Goal: Task Accomplishment & Management: Complete application form

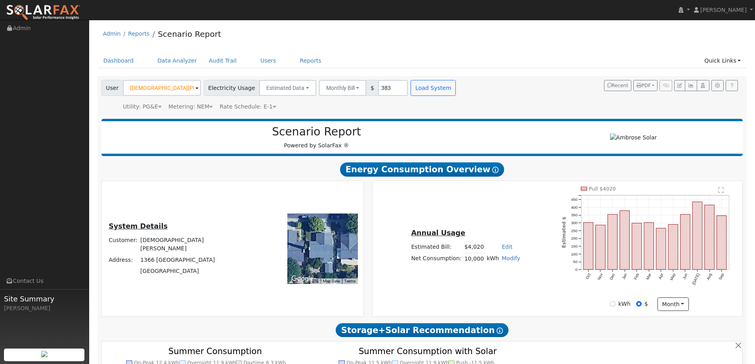
scroll to position [465, 0]
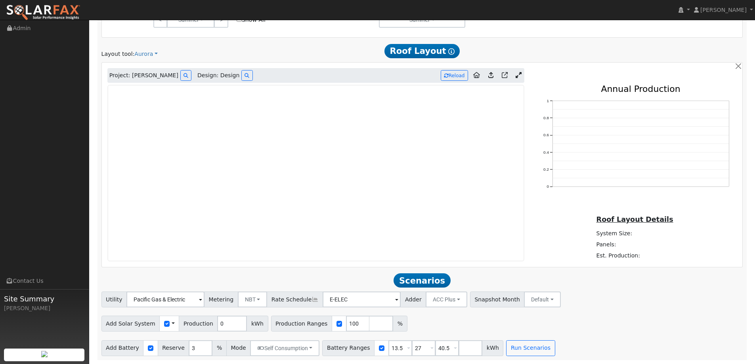
click at [55, 8] on img at bounding box center [43, 12] width 75 height 17
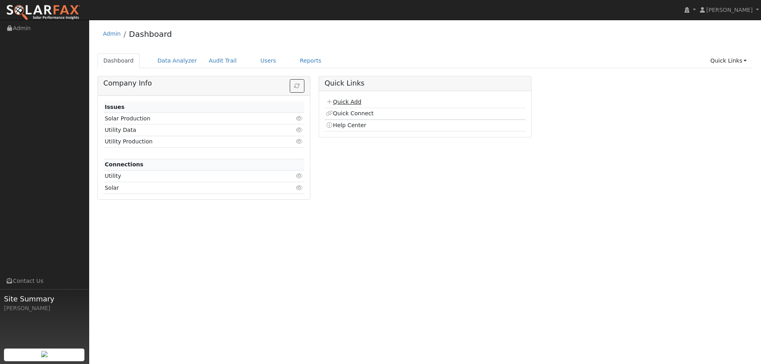
click at [349, 103] on link "Quick Add" at bounding box center [343, 102] width 35 height 6
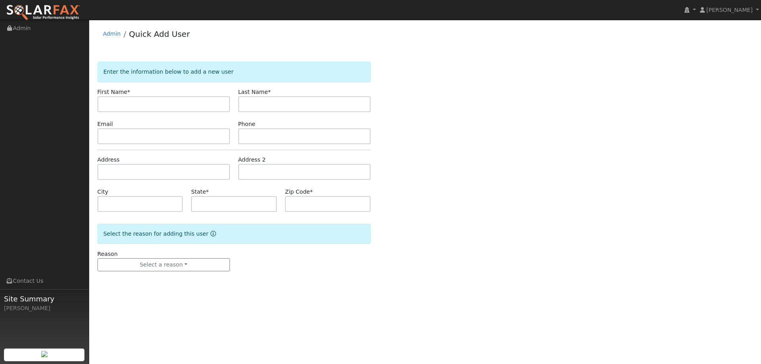
click at [177, 105] on input "text" at bounding box center [164, 104] width 132 height 16
type input "Duane"
click at [254, 104] on input "text" at bounding box center [304, 104] width 132 height 16
type input "Kamman"
click at [220, 138] on input "text" at bounding box center [164, 136] width 132 height 16
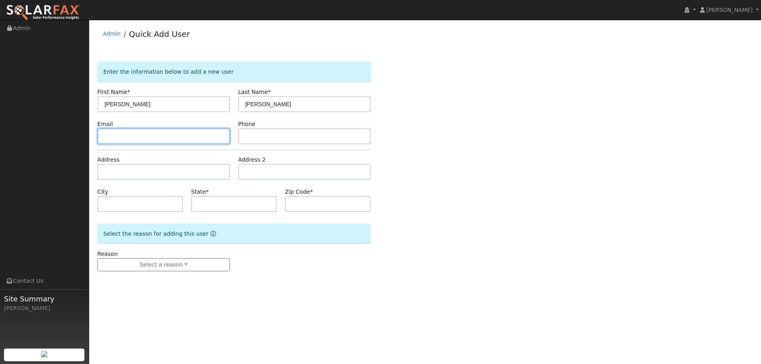
paste input "kammanfamily4@gmail.com"
type input "kammanfamily4@gmail.com"
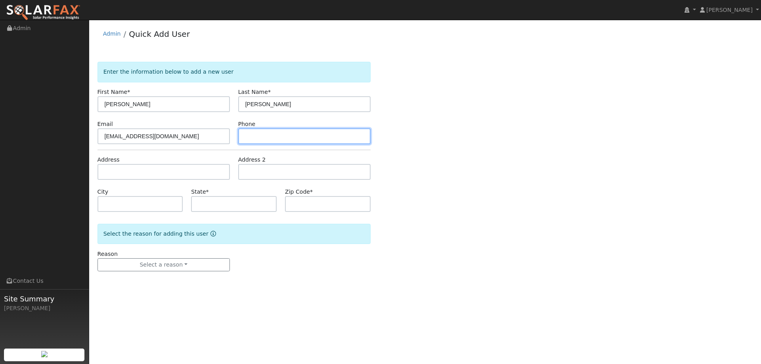
click at [323, 139] on input "text" at bounding box center [304, 136] width 132 height 16
paste input "(707) 628-3352"
type input "(707) 628-3352"
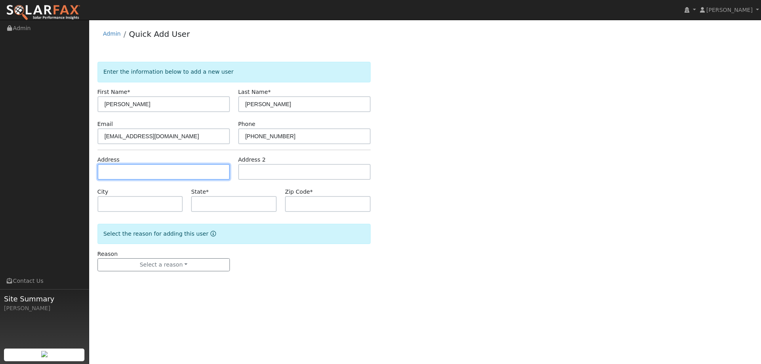
click at [200, 174] on input "text" at bounding box center [164, 172] width 132 height 16
paste input "499 Wrentham Dr"
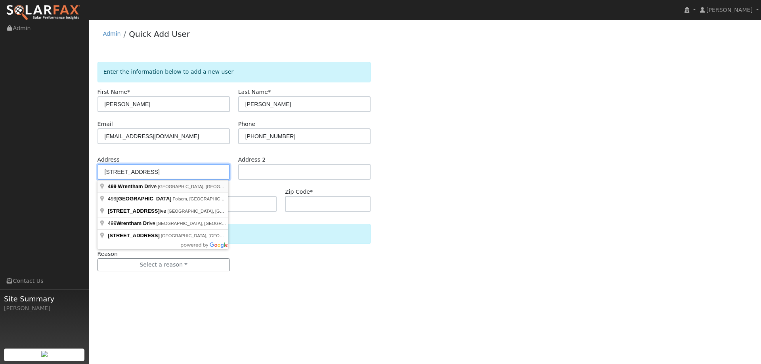
type input "499 Wrentham Drive"
type input "Vacaville"
type input "CA"
type input "95688"
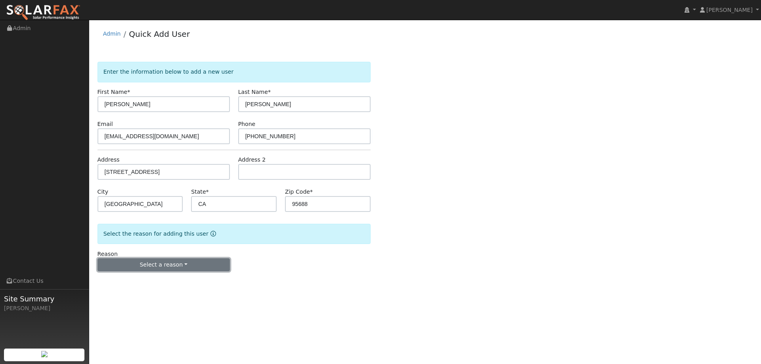
click at [189, 264] on button "Select a reason" at bounding box center [164, 264] width 132 height 13
click at [164, 279] on link "New lead" at bounding box center [142, 281] width 88 height 11
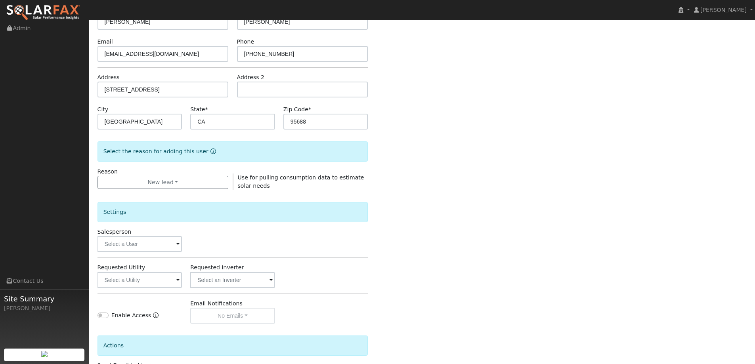
scroll to position [149, 0]
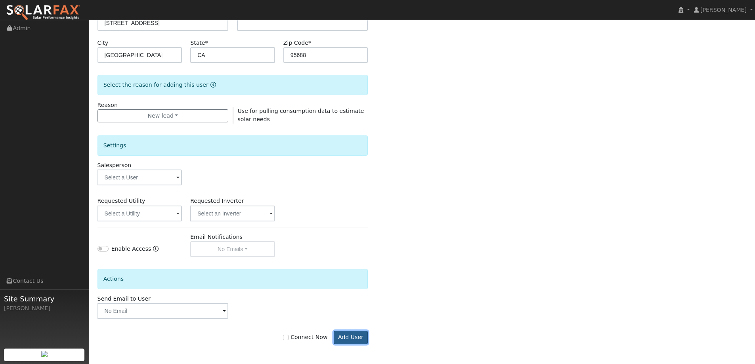
click at [358, 335] on button "Add User" at bounding box center [351, 337] width 34 height 13
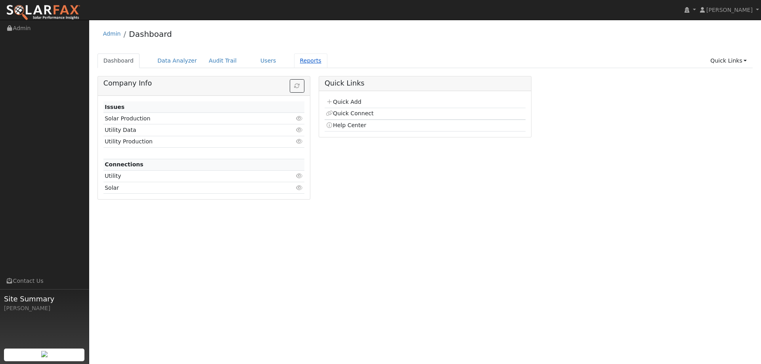
click at [296, 59] on link "Reports" at bounding box center [310, 61] width 33 height 15
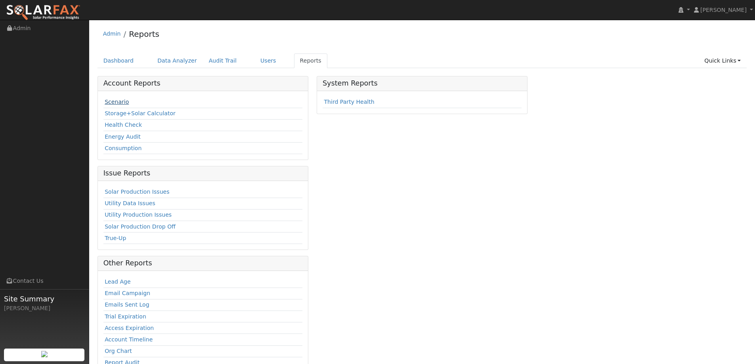
click at [118, 105] on td "Scenario" at bounding box center [202, 102] width 199 height 11
click at [120, 100] on link "Scenario" at bounding box center [117, 102] width 24 height 6
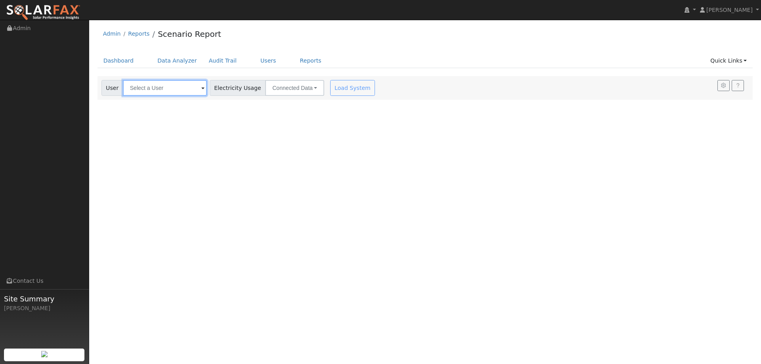
click at [157, 84] on input "text" at bounding box center [165, 88] width 84 height 16
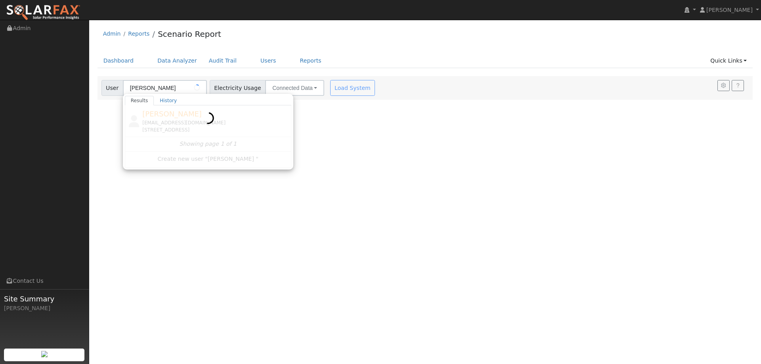
click at [242, 126] on div at bounding box center [208, 136] width 166 height 62
click at [242, 125] on div "[EMAIL_ADDRESS][DOMAIN_NAME]" at bounding box center [215, 122] width 147 height 7
type input "[PERSON_NAME]"
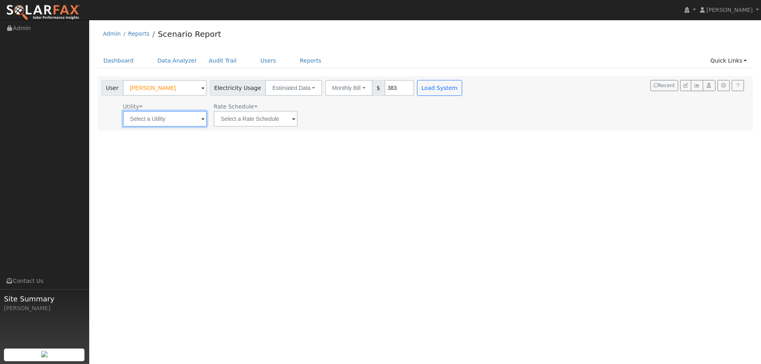
click at [182, 124] on input "text" at bounding box center [165, 119] width 84 height 16
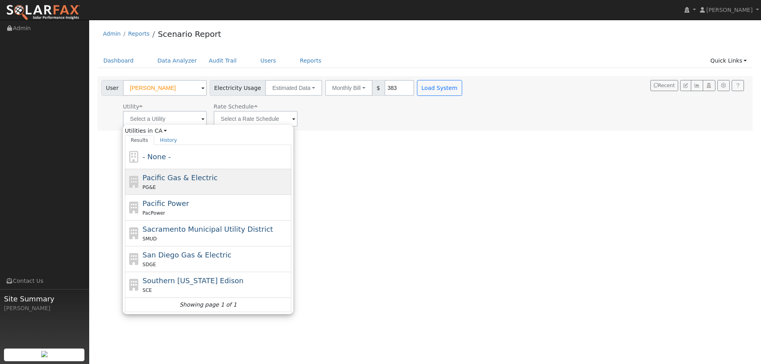
click at [184, 180] on span "Pacific Gas & Electric" at bounding box center [180, 178] width 75 height 8
type input "Pacific Gas & Electric"
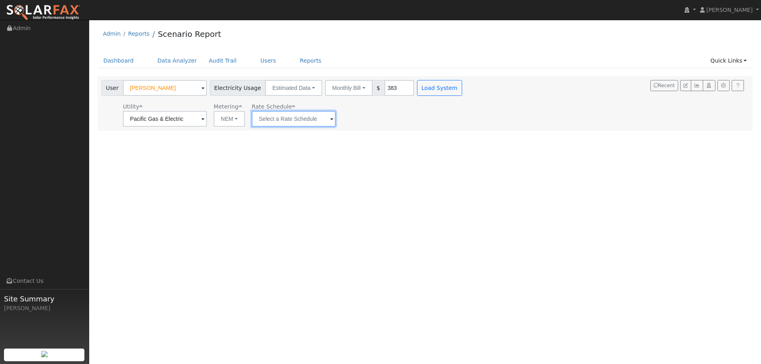
click at [276, 119] on input "text" at bounding box center [294, 119] width 84 height 16
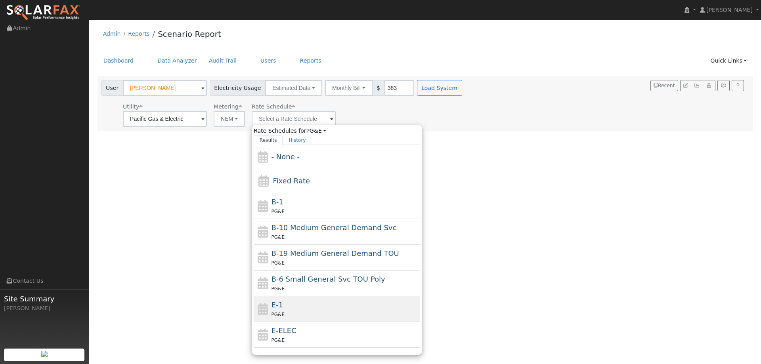
click at [287, 304] on div "E-1 PG&E" at bounding box center [345, 309] width 147 height 19
type input "E-1"
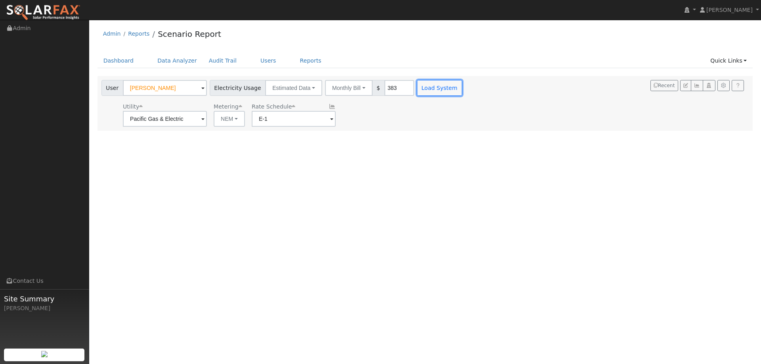
click at [417, 88] on button "Load System" at bounding box center [439, 88] width 45 height 16
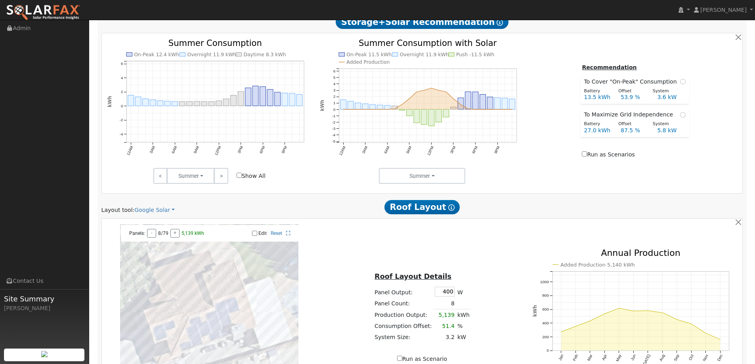
scroll to position [396, 0]
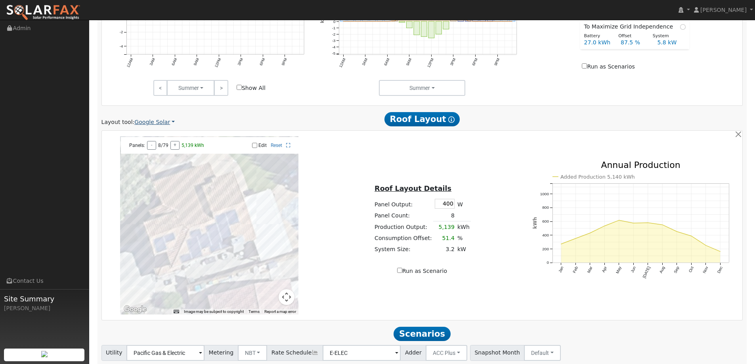
click at [161, 123] on link "Google Solar" at bounding box center [154, 122] width 40 height 8
click at [177, 160] on link "Aurora" at bounding box center [159, 158] width 55 height 11
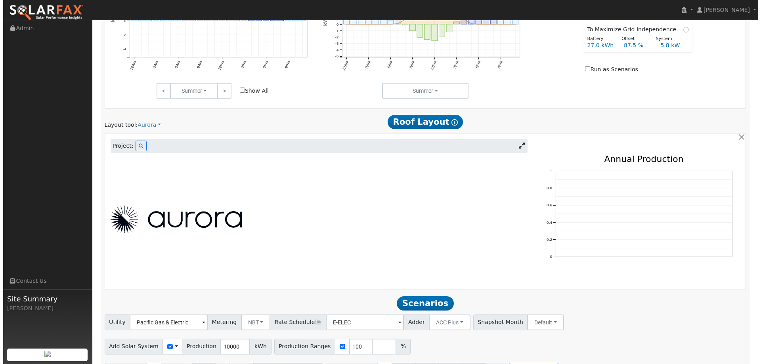
scroll to position [417, 0]
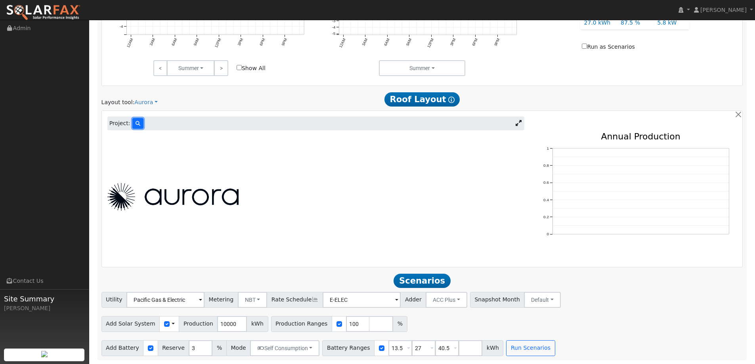
click at [136, 122] on icon at bounding box center [138, 123] width 5 height 5
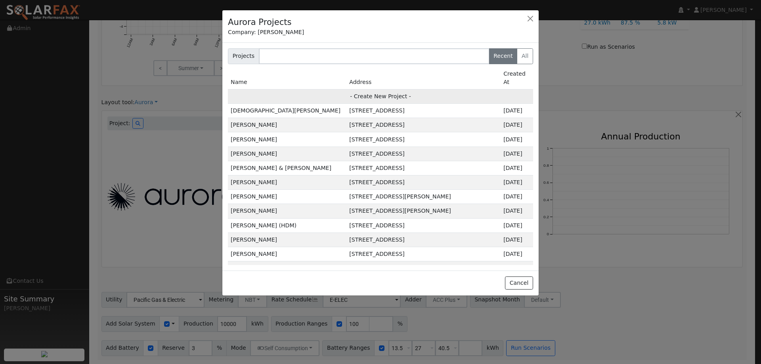
click at [340, 89] on td "- Create New Project -" at bounding box center [380, 96] width 305 height 14
type input "Duane Kamman"
type input "499 Wrentham Drive"
type input "Vacaville"
type input "CA"
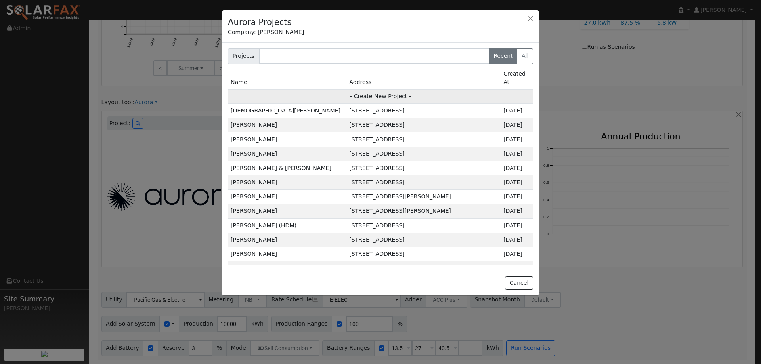
type input "95688"
type input "Design"
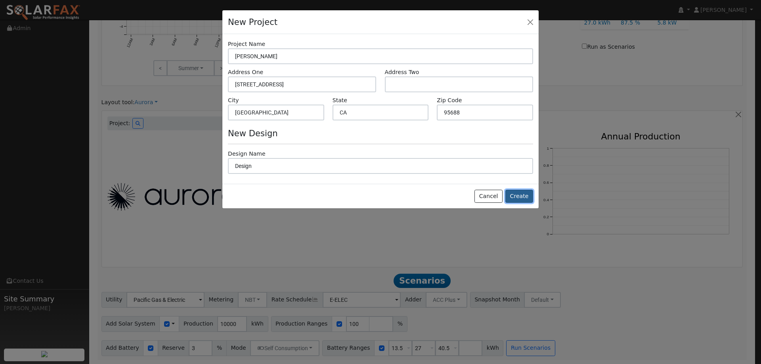
click at [518, 196] on button "Create" at bounding box center [519, 196] width 28 height 13
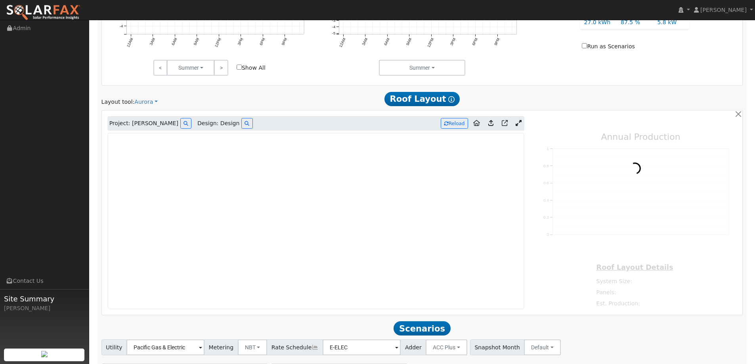
type input "0"
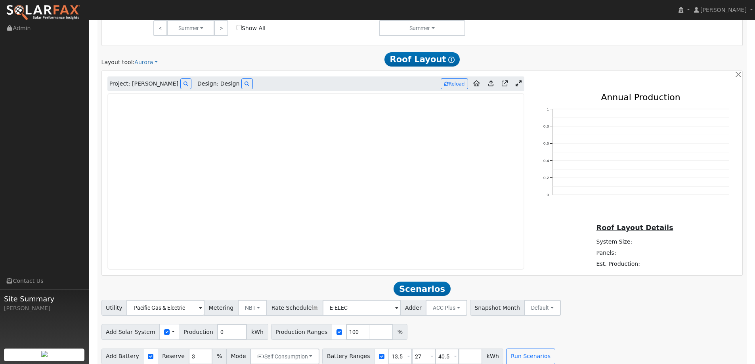
click at [58, 11] on img at bounding box center [43, 12] width 75 height 17
